Goal: Find specific page/section: Find specific page/section

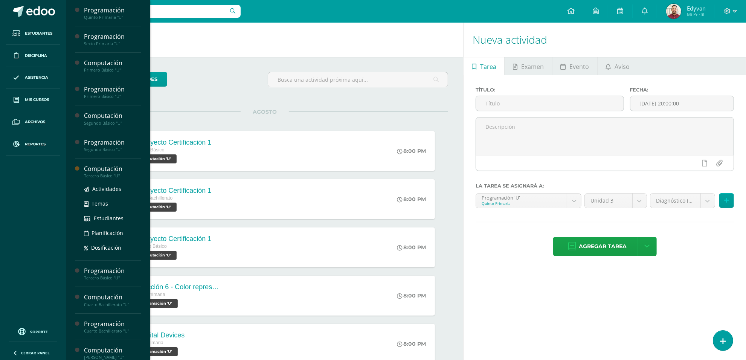
click at [102, 177] on div "Tercero Básico "U"" at bounding box center [112, 175] width 57 height 5
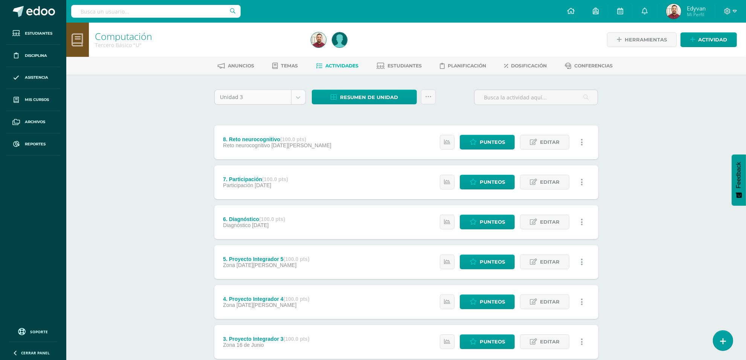
click at [299, 100] on body "Estudiantes Disciplina Asistencia Mis cursos Archivos Reportes Soporte Ayuda Re…" at bounding box center [373, 244] width 746 height 489
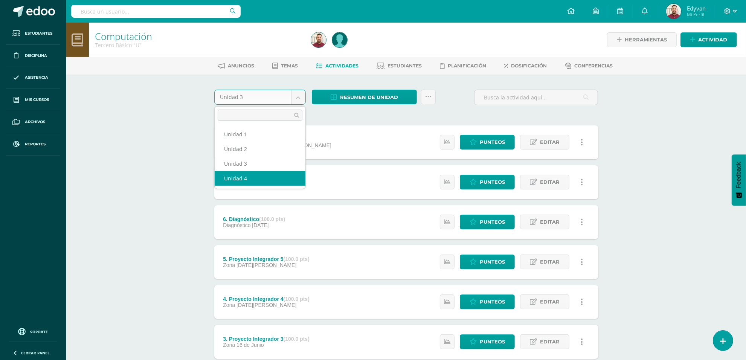
select select "Unidad 4"
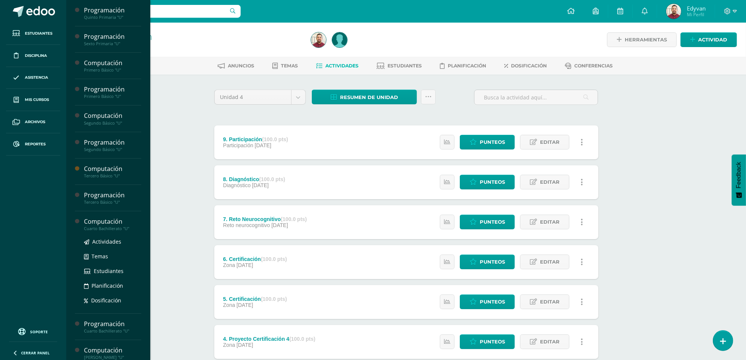
click at [106, 224] on div "Computación" at bounding box center [112, 221] width 57 height 9
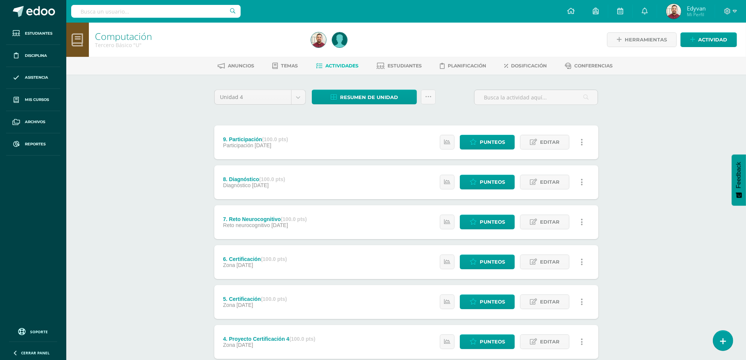
click at [170, 181] on div "Computación Tercero Básico "U" Herramientas Detalle de asistencias Actividad An…" at bounding box center [406, 276] width 680 height 506
click at [301, 106] on div "Unidad 3 Unidad 1 Unidad 2 Unidad 3 Unidad 4" at bounding box center [260, 100] width 98 height 21
click at [301, 100] on body "Estudiantes Disciplina Asistencia Mis cursos Archivos Reportes Soporte Ayuda Re…" at bounding box center [373, 244] width 746 height 489
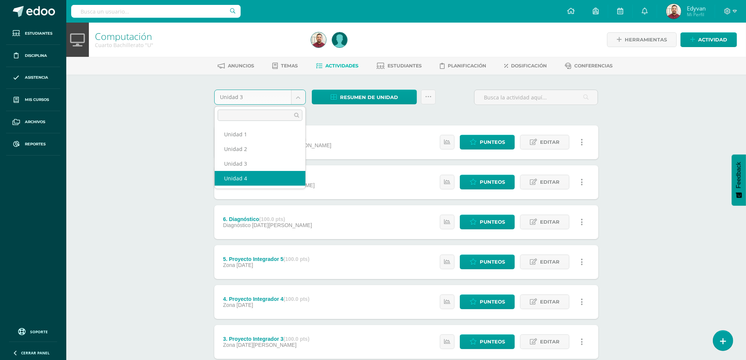
select select "Unidad 4"
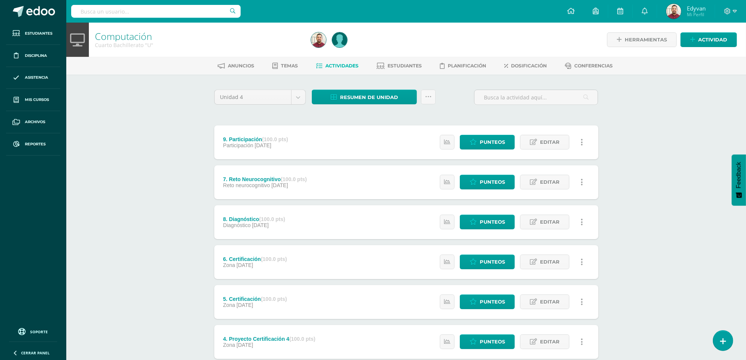
click at [133, 167] on div "Computación Cuarto Bachillerato "U" Herramientas Detalle de asistencias Activid…" at bounding box center [406, 276] width 680 height 506
click at [166, 182] on div "Computación Cuarto Bachillerato "U" Herramientas Detalle de asistencias Activid…" at bounding box center [406, 276] width 680 height 506
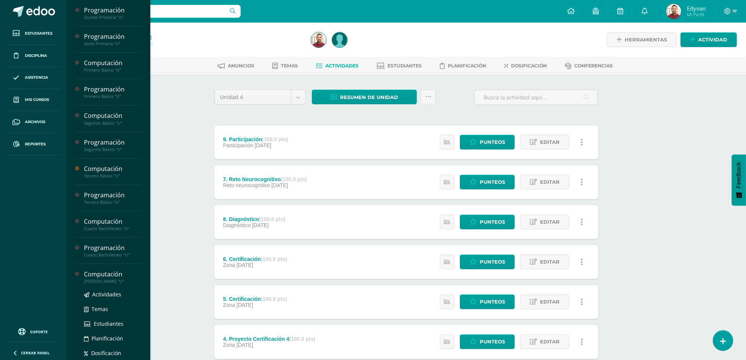
click at [96, 281] on div "[PERSON_NAME] "U"" at bounding box center [112, 281] width 57 height 5
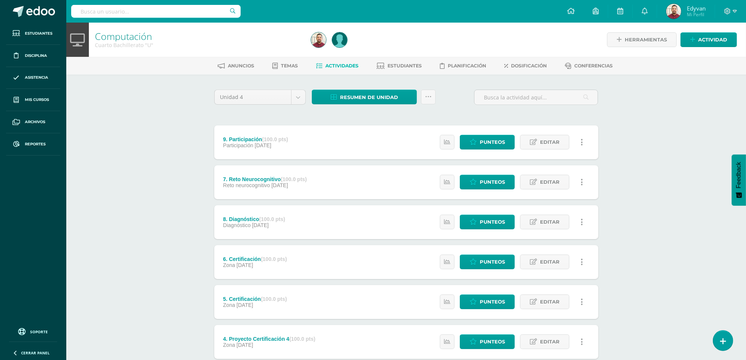
click at [206, 196] on div "Unidad 4 Unidad 1 Unidad 2 Unidad 3 Unidad 4 Resumen de unidad Descargar como H…" at bounding box center [406, 302] width 414 height 454
click at [296, 99] on body "Estudiantes Disciplina Asistencia Mis cursos Archivos Reportes Soporte Ayuda Re…" at bounding box center [373, 244] width 746 height 489
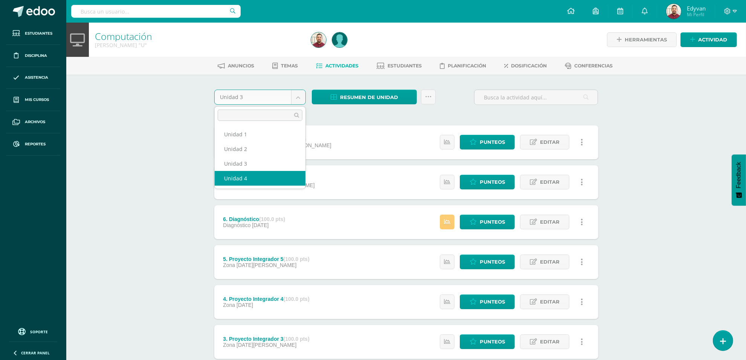
select select "Unidad 4"
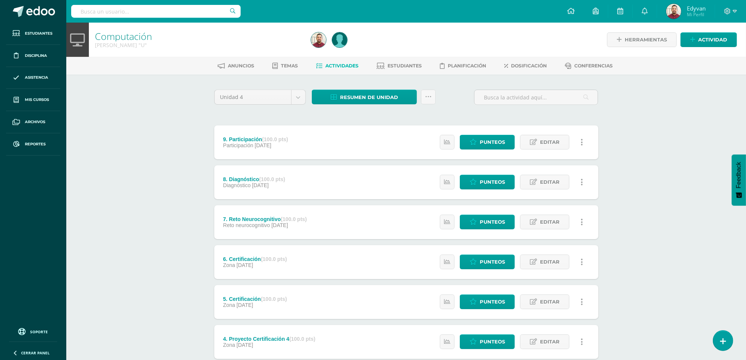
click at [159, 224] on div "Computación [PERSON_NAME] "U" Herramientas Detalle de asistencias Actividad Anu…" at bounding box center [406, 276] width 680 height 506
click at [31, 8] on span at bounding box center [40, 11] width 29 height 11
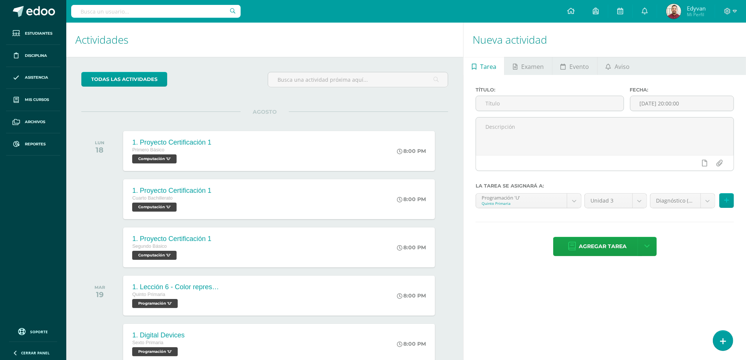
click at [450, 143] on div "todas las Actividades No tienes actividades Échale un vistazo a los demás perío…" at bounding box center [264, 258] width 397 height 403
click at [218, 81] on div "todas las Actividades" at bounding box center [156, 82] width 156 height 21
